Goal: Check status: Check status

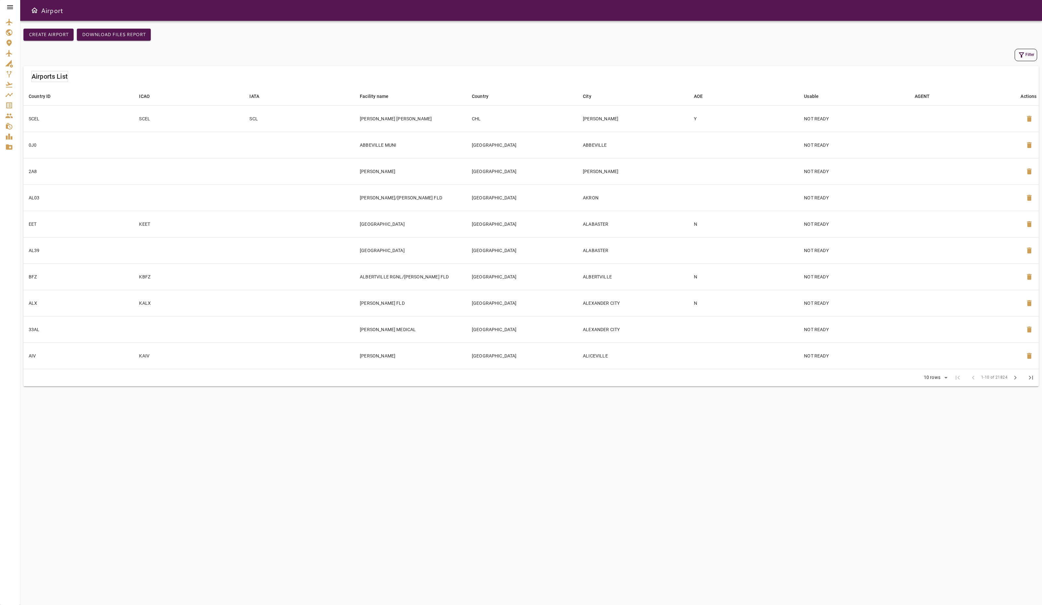
click at [12, 7] on icon at bounding box center [10, 7] width 8 height 8
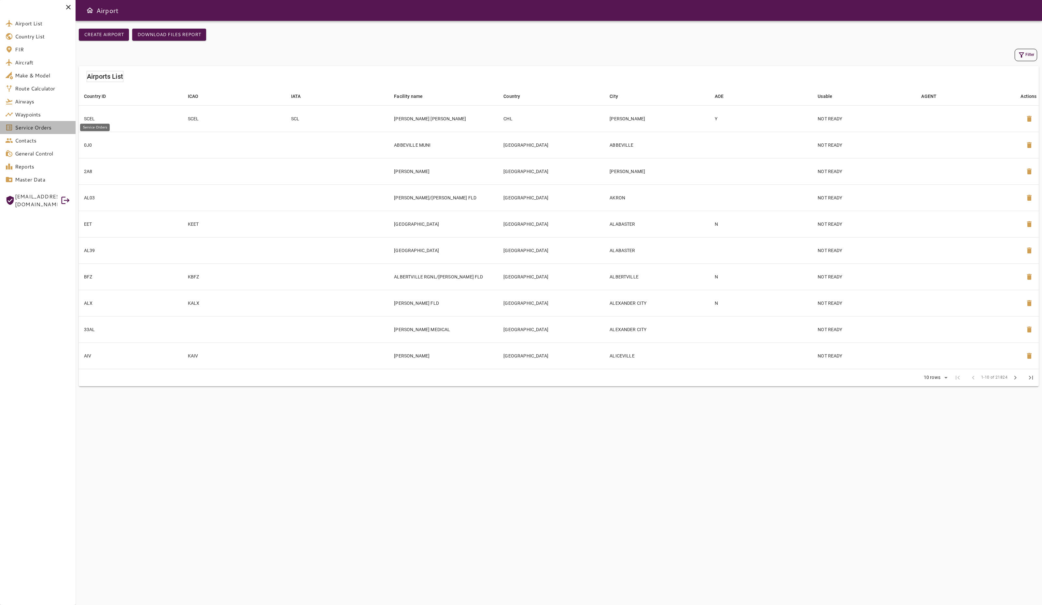
click at [48, 129] on span "Service Orders" at bounding box center [42, 128] width 55 height 8
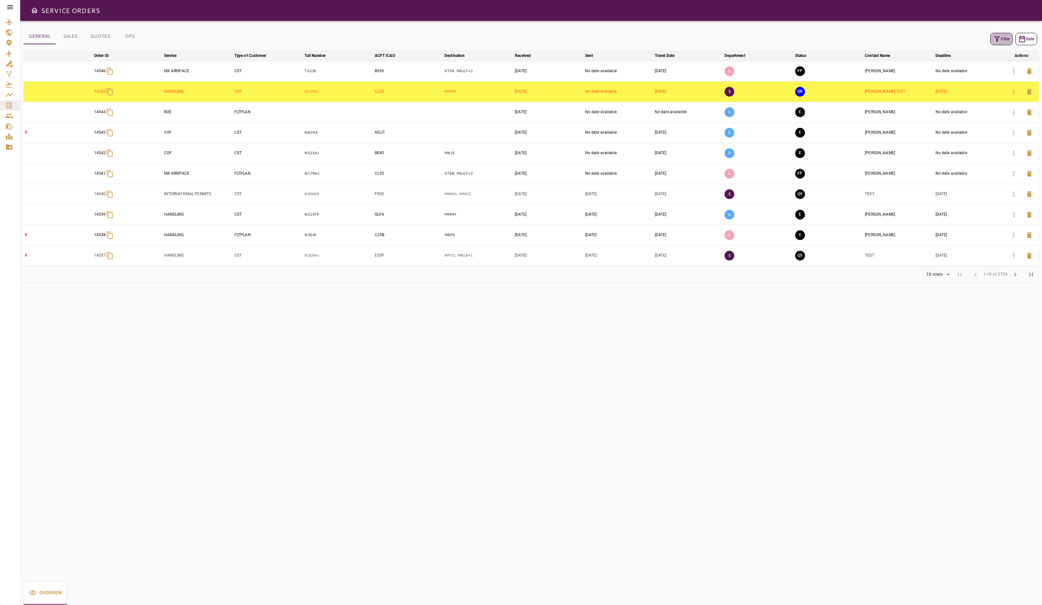
click at [1004, 41] on button "Filter" at bounding box center [1001, 39] width 22 height 12
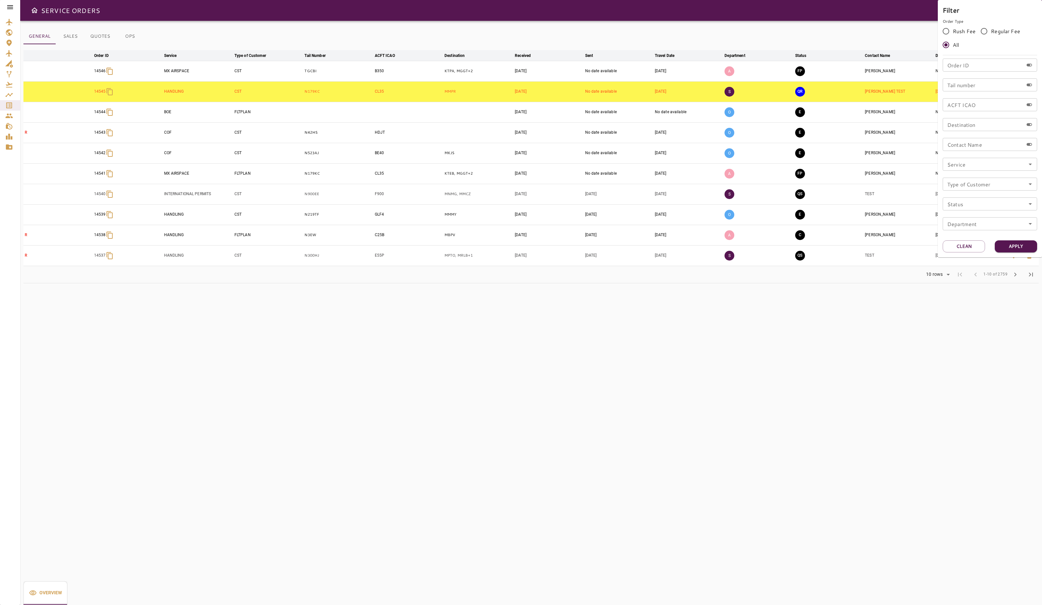
click at [974, 64] on input "Order ID" at bounding box center [982, 65] width 81 height 13
type input "*****"
click at [1019, 245] on button "Apply" at bounding box center [1015, 247] width 42 height 12
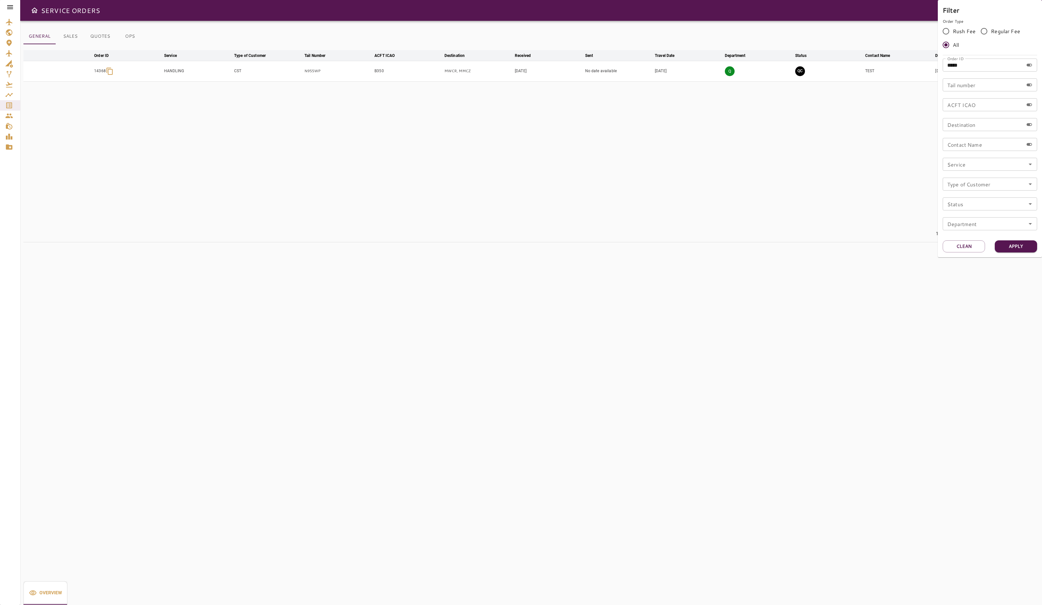
click at [564, 141] on div at bounding box center [521, 302] width 1042 height 605
click at [1011, 73] on icon "button" at bounding box center [1013, 71] width 8 height 8
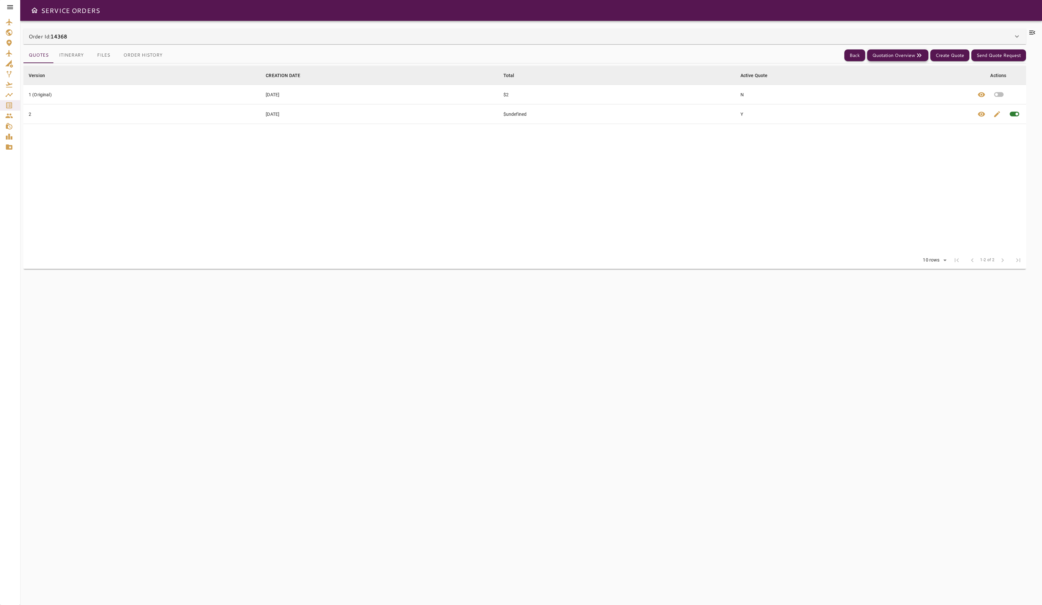
click at [919, 53] on icon "button" at bounding box center [919, 55] width 8 height 8
